Goal: Information Seeking & Learning: Learn about a topic

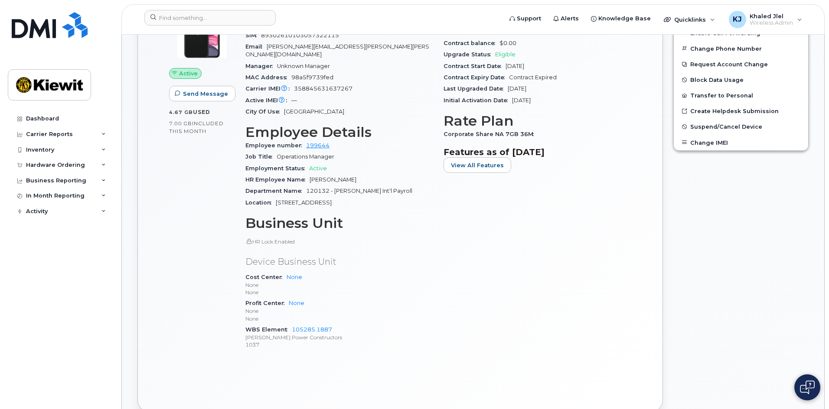
scroll to position [316, 0]
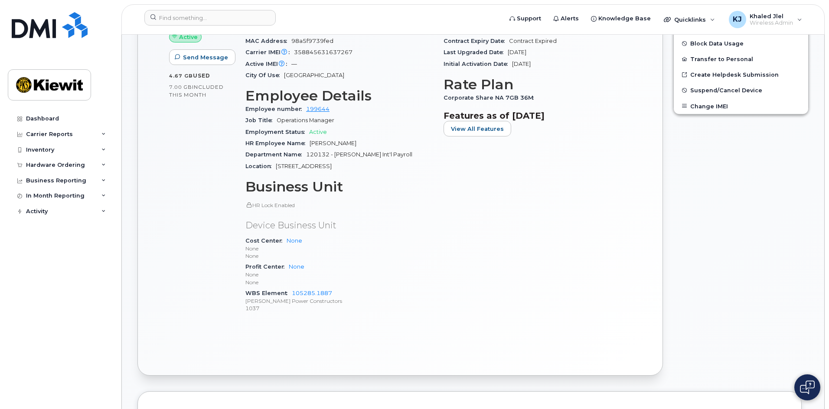
click at [224, 300] on div "Active Send Message 4.67 GB  used 7.00 GB  included this month" at bounding box center [202, 143] width 76 height 365
click at [258, 307] on div "Device Details Device iPhone 11 64GB + Upgrade Device SIM [TECHNICAL_ID] Email …" at bounding box center [339, 143] width 198 height 365
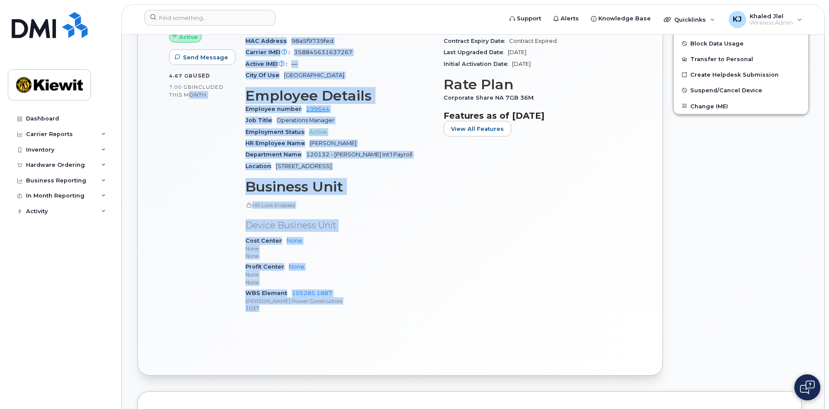
drag, startPoint x: 265, startPoint y: 304, endPoint x: 184, endPoint y: 229, distance: 109.9
click at [184, 229] on div "Active Send Message 4.67 GB  used 7.00 GB  included this month Device Details D…" at bounding box center [400, 143] width 473 height 365
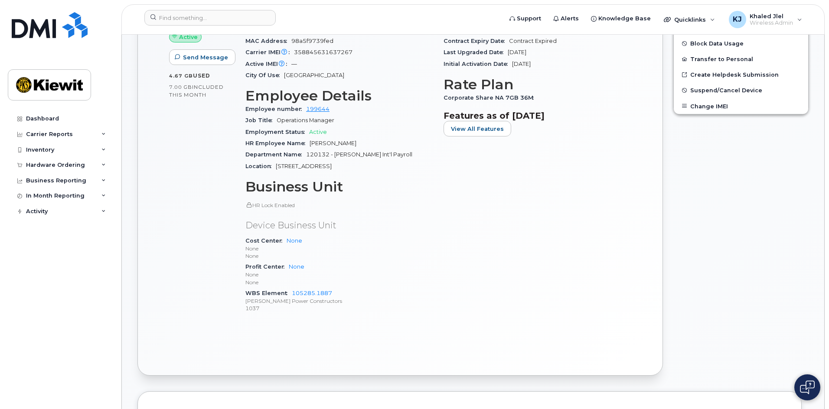
click at [179, 243] on div "Active Send Message 4.67 GB  used 7.00 GB  included this month" at bounding box center [202, 143] width 76 height 365
click at [438, 256] on div "Device Details Device iPhone 11 64GB + Upgrade Device SIM [TECHNICAL_ID] Email …" at bounding box center [339, 143] width 198 height 365
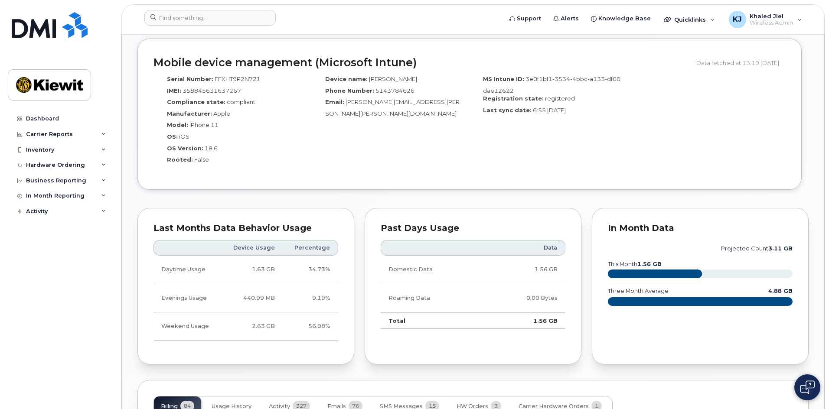
scroll to position [674, 0]
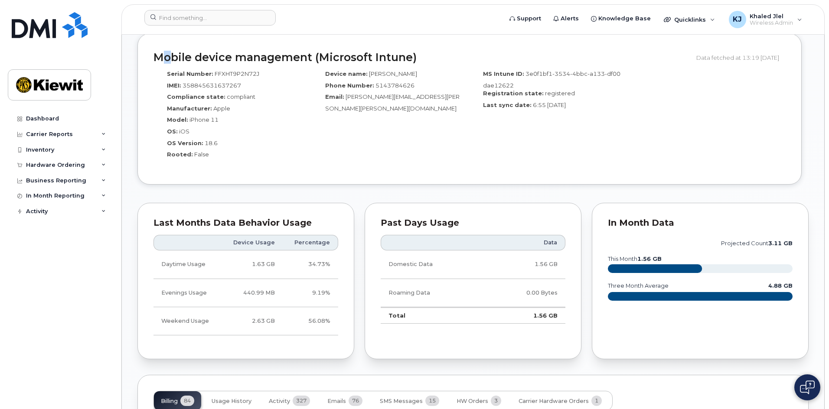
drag, startPoint x: 164, startPoint y: 51, endPoint x: 395, endPoint y: 129, distance: 244.3
click at [395, 129] on div "Mobile device management (Microsoft Intune) Data fetched at 13:19 [DATE] Serial…" at bounding box center [469, 108] width 664 height 151
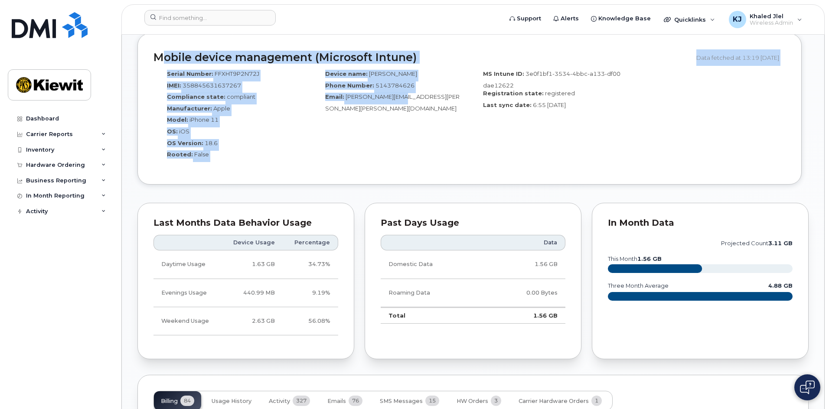
click at [395, 124] on div "Device name: [PERSON_NAME] Phone Number: [PHONE_NUMBER] Email: [PERSON_NAME][EM…" at bounding box center [391, 117] width 158 height 103
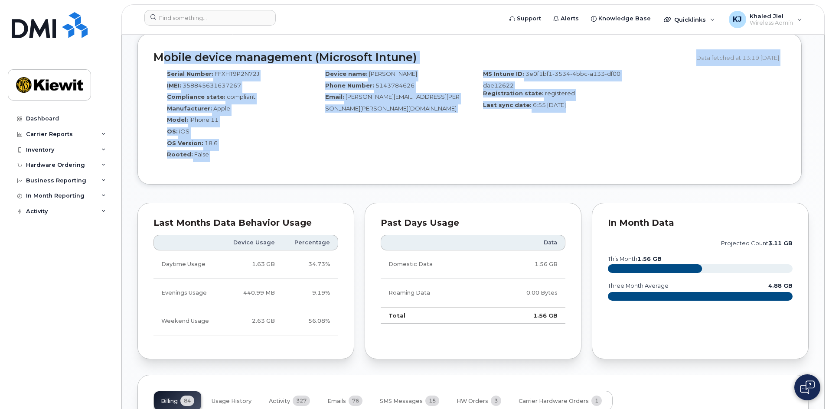
drag, startPoint x: 149, startPoint y: 49, endPoint x: 562, endPoint y: 154, distance: 425.9
click at [562, 154] on div "Mobile device management (Microsoft Intune) Data fetched at 13:19 [DATE] Serial…" at bounding box center [469, 108] width 664 height 151
click at [562, 154] on div "MS Intune ID: 3e0f1bf1-3534-4bbc-a133-df00dae12622 Registration state: register…" at bounding box center [549, 117] width 158 height 103
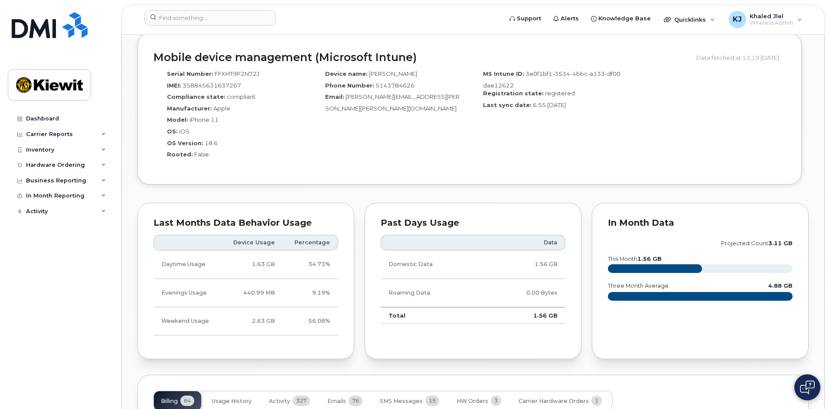
drag, startPoint x: 147, startPoint y: 51, endPoint x: 631, endPoint y: 122, distance: 489.7
click at [631, 122] on div "Mobile device management (Microsoft Intune) Data fetched at 13:19 [DATE] Serial…" at bounding box center [469, 108] width 664 height 151
click at [631, 122] on div "Serial Number: FFXHT9P2N72J IMEI: [TECHNICAL_ID] Compliance state: compliant Ma…" at bounding box center [470, 117] width 632 height 103
drag, startPoint x: 152, startPoint y: 47, endPoint x: 602, endPoint y: 144, distance: 460.4
click at [602, 144] on div "Mobile device management (Microsoft Intune) Data fetched at 13:19 [DATE] Serial…" at bounding box center [469, 108] width 664 height 151
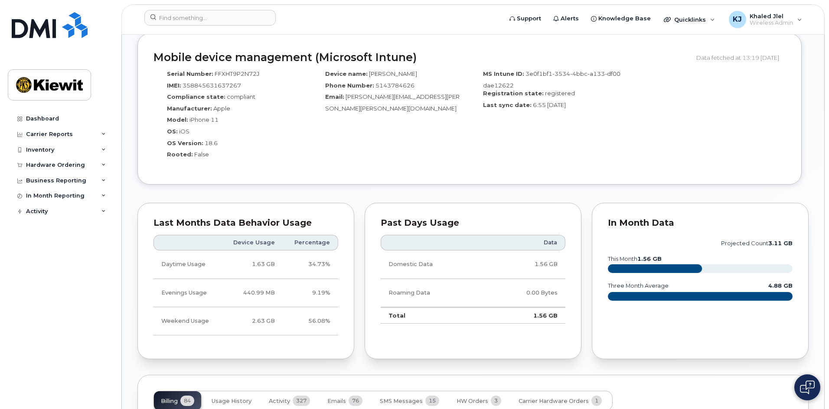
click at [602, 144] on div "MS Intune ID: 3e0f1bf1-3534-4bbc-a133-df00dae12622 Registration state: register…" at bounding box center [549, 117] width 158 height 103
drag, startPoint x: 147, startPoint y: 44, endPoint x: 687, endPoint y: 151, distance: 550.8
click at [687, 151] on div "Mobile device management (Microsoft Intune) Data fetched at 13:19 [DATE] Serial…" at bounding box center [469, 108] width 664 height 151
click at [687, 151] on div "Serial Number: FFXHT9P2N72J IMEI: [TECHNICAL_ID] Compliance state: compliant Ma…" at bounding box center [470, 117] width 632 height 103
click at [490, 92] on div "Registration state: registered" at bounding box center [548, 95] width 145 height 12
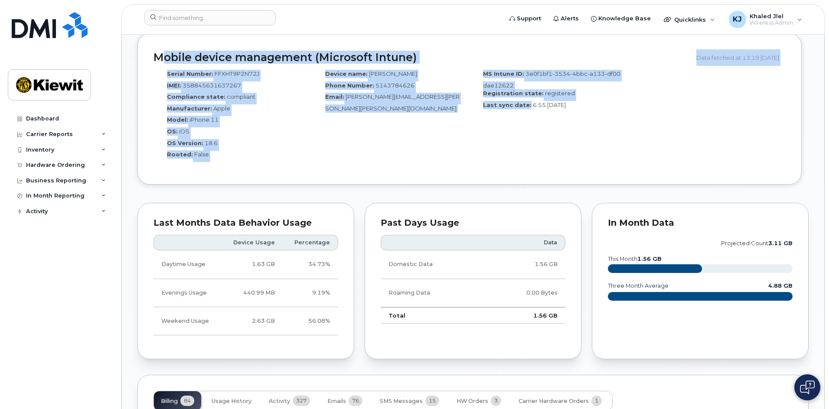
drag, startPoint x: 152, startPoint y: 50, endPoint x: 527, endPoint y: 138, distance: 385.4
click at [527, 138] on div "Mobile device management (Microsoft Intune) Data fetched at 13:19 [DATE] Serial…" at bounding box center [469, 108] width 664 height 151
click at [527, 138] on div "MS Intune ID: 3e0f1bf1-3534-4bbc-a133-df00dae12622 Registration state: register…" at bounding box center [549, 117] width 158 height 103
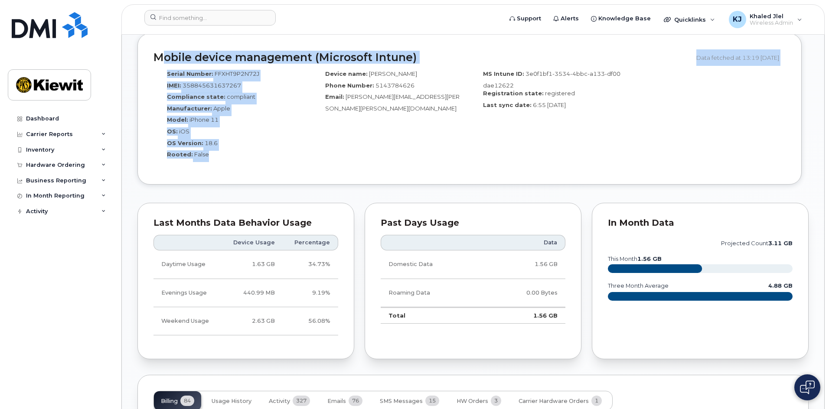
drag, startPoint x: 173, startPoint y: 143, endPoint x: 153, endPoint y: 51, distance: 93.7
click at [153, 51] on div "Mobile device management (Microsoft Intune) Data fetched at 13:19 [DATE] Serial…" at bounding box center [469, 108] width 664 height 151
click at [514, 132] on div "MS Intune ID: 3e0f1bf1-3534-4bbc-a133-df00dae12622 Registration state: register…" at bounding box center [549, 117] width 158 height 103
drag, startPoint x: 310, startPoint y: 111, endPoint x: 404, endPoint y: 157, distance: 104.7
click at [404, 157] on div "Mobile device management (Microsoft Intune) Data fetched at 13:19 [DATE] Serial…" at bounding box center [469, 108] width 664 height 151
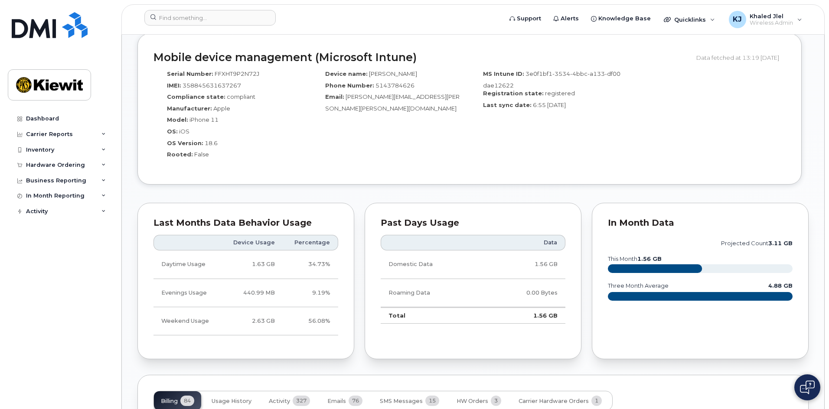
click at [415, 140] on div "Device name: [PERSON_NAME] Phone Number: [PHONE_NUMBER] Email: [PERSON_NAME][EM…" at bounding box center [391, 117] width 158 height 103
click at [362, 105] on div "Device name: [PERSON_NAME] Phone Number: [PHONE_NUMBER] Email: [PERSON_NAME][EM…" at bounding box center [391, 117] width 158 height 103
click at [285, 139] on div "OS Version: 18.6" at bounding box center [232, 145] width 145 height 12
drag, startPoint x: 143, startPoint y: 46, endPoint x: 608, endPoint y: 138, distance: 474.0
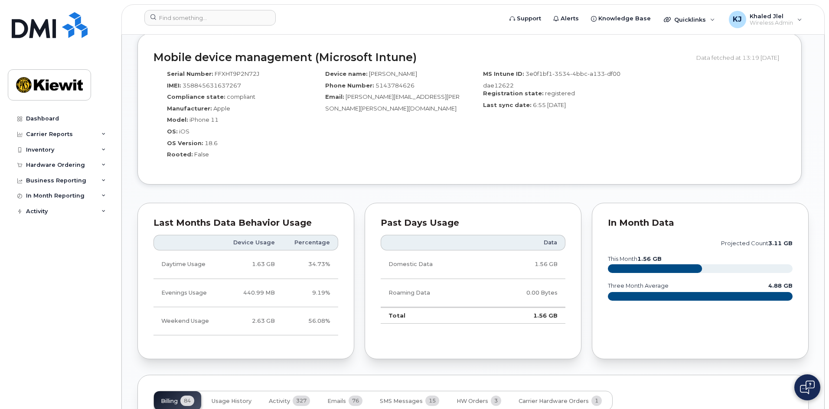
click at [608, 138] on div "Mobile device management (Microsoft Intune) Data fetched at 13:19 [DATE] Serial…" at bounding box center [469, 108] width 664 height 151
click at [608, 138] on div "MS Intune ID: 3e0f1bf1-3534-4bbc-a133-df00dae12622 Registration state: register…" at bounding box center [549, 117] width 158 height 103
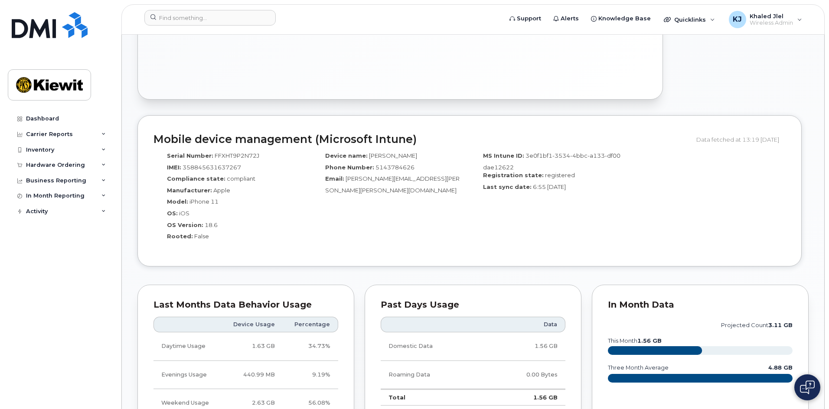
scroll to position [631, 0]
